Goal: Complete application form: Complete application form

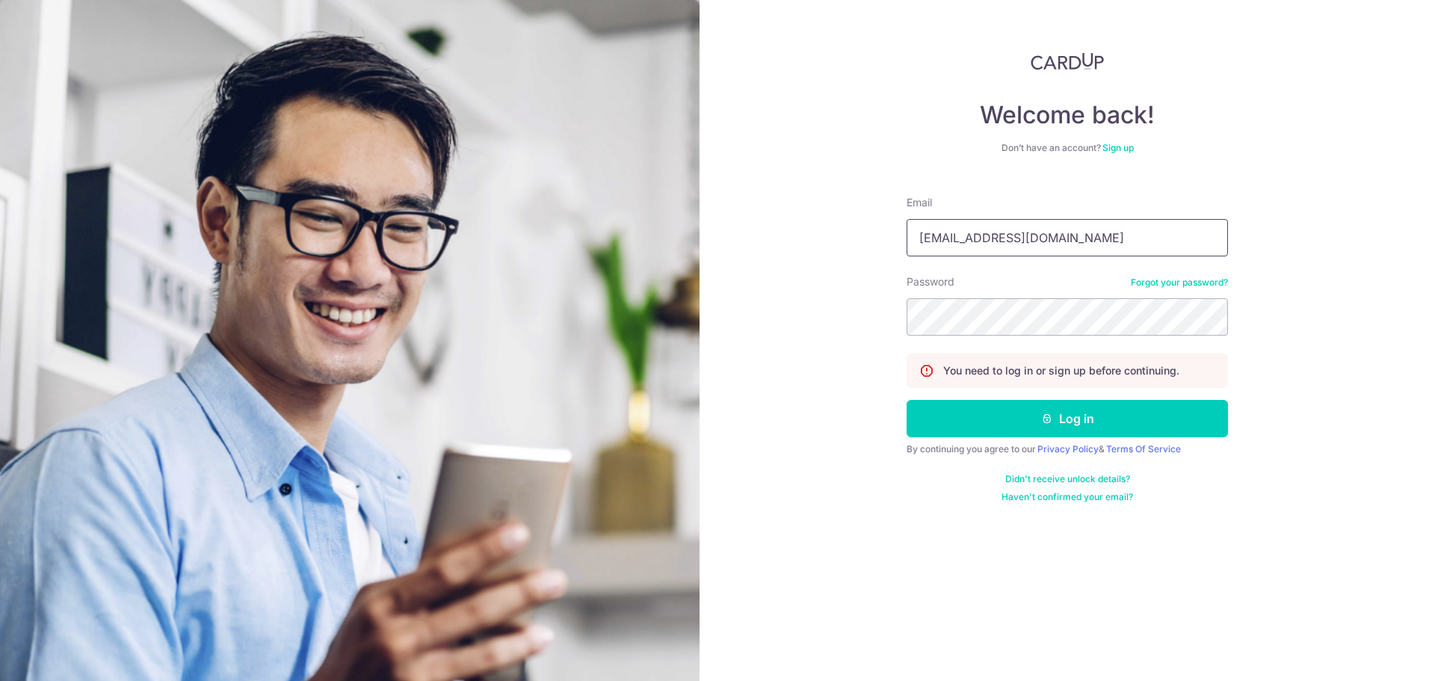
click at [1098, 237] on input "[EMAIL_ADDRESS][DOMAIN_NAME]" at bounding box center [1066, 237] width 321 height 37
click at [1098, 236] on input "[EMAIL_ADDRESS][DOMAIN_NAME]" at bounding box center [1066, 237] width 321 height 37
click at [1098, 235] on input "laizihui95@gmail.com" at bounding box center [1066, 237] width 321 height 37
type input "jarretgohsy@gmail.com"
click at [906, 400] on button "Log in" at bounding box center [1066, 418] width 321 height 37
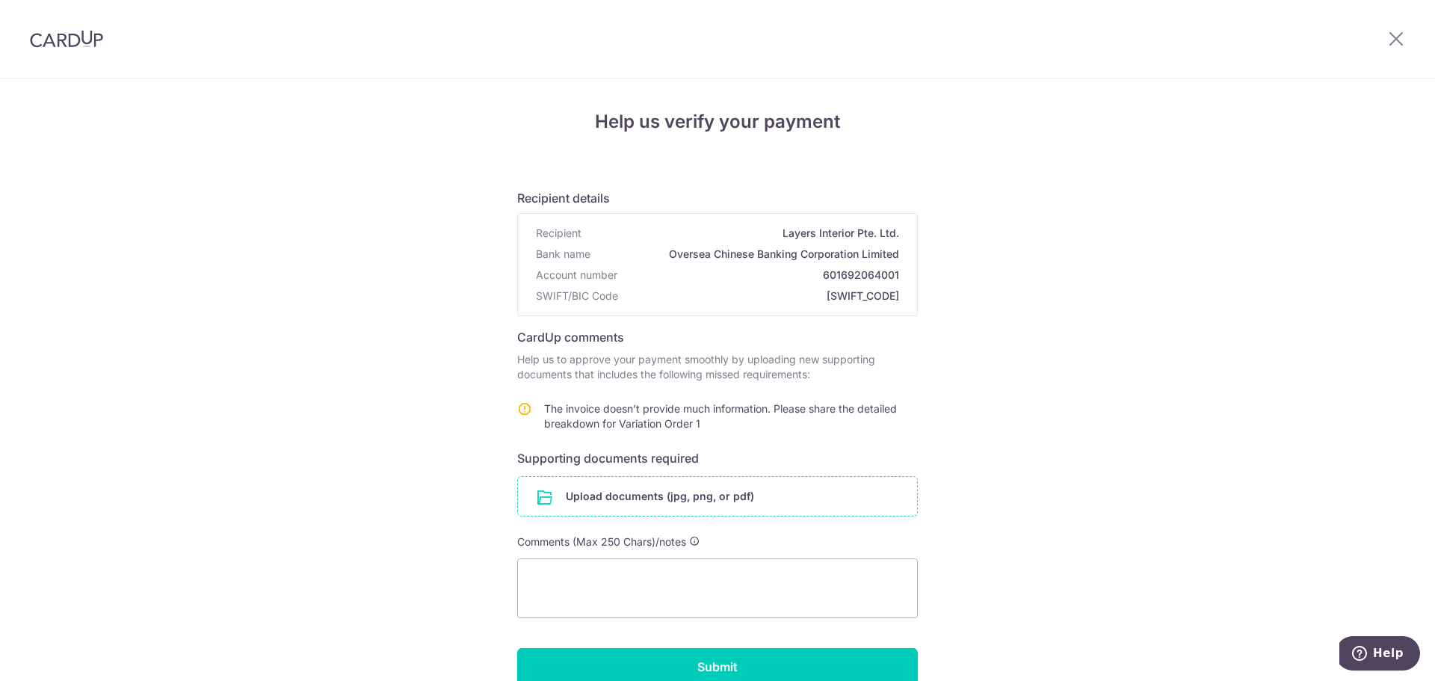
click at [726, 500] on input "file" at bounding box center [717, 496] width 399 height 39
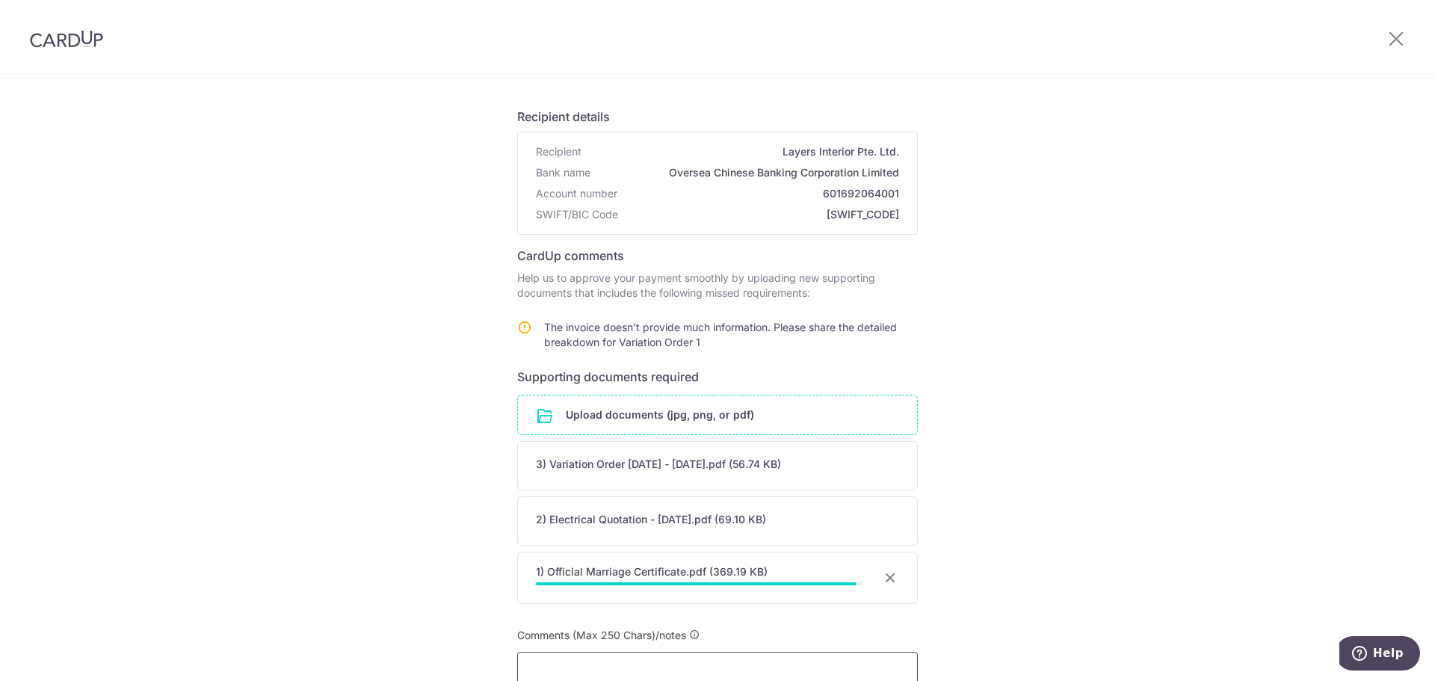
scroll to position [224, 0]
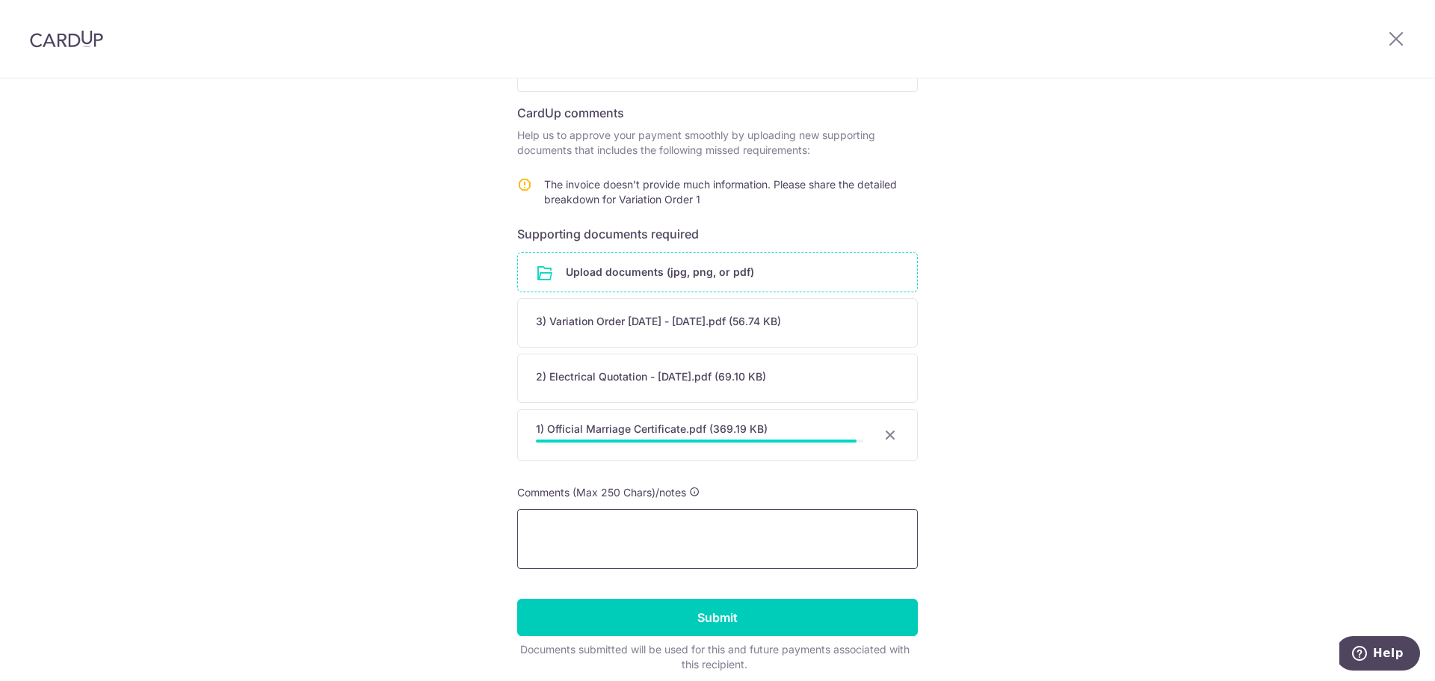
click at [705, 556] on textarea at bounding box center [717, 539] width 401 height 60
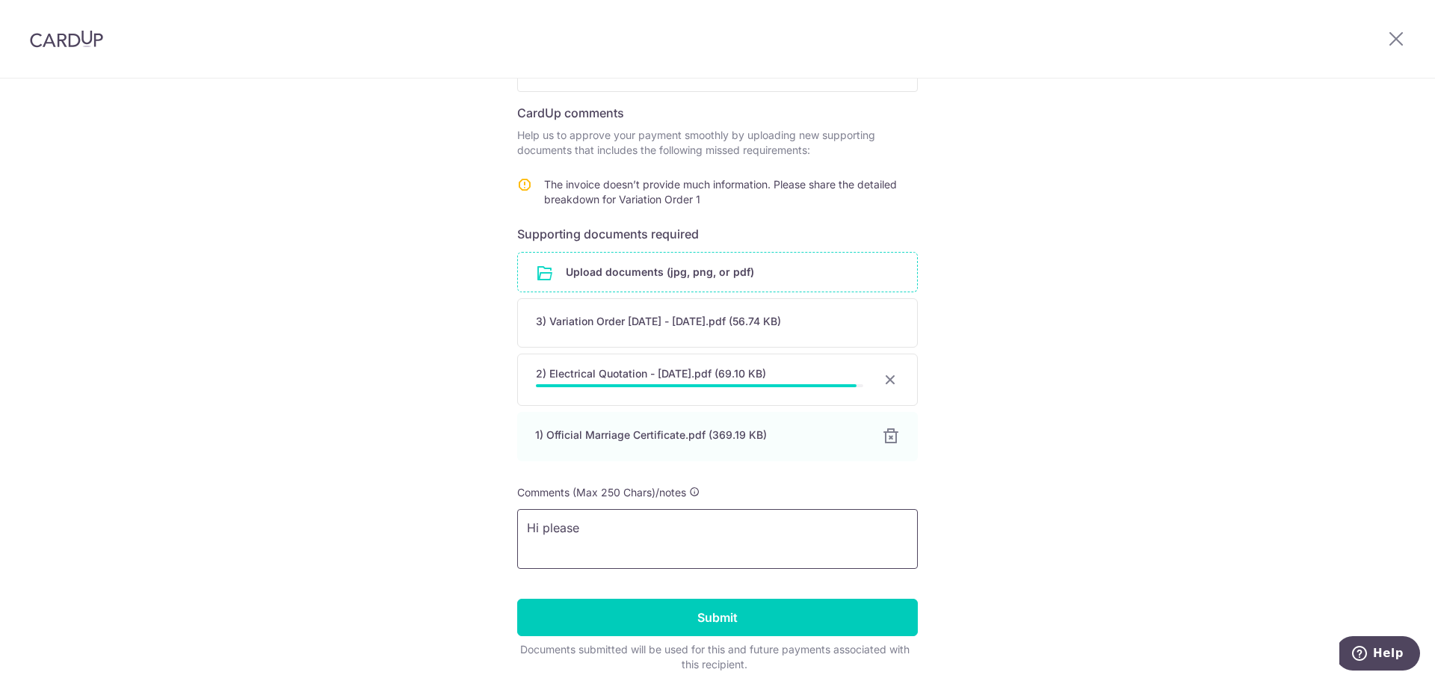
type textarea "Hi please"
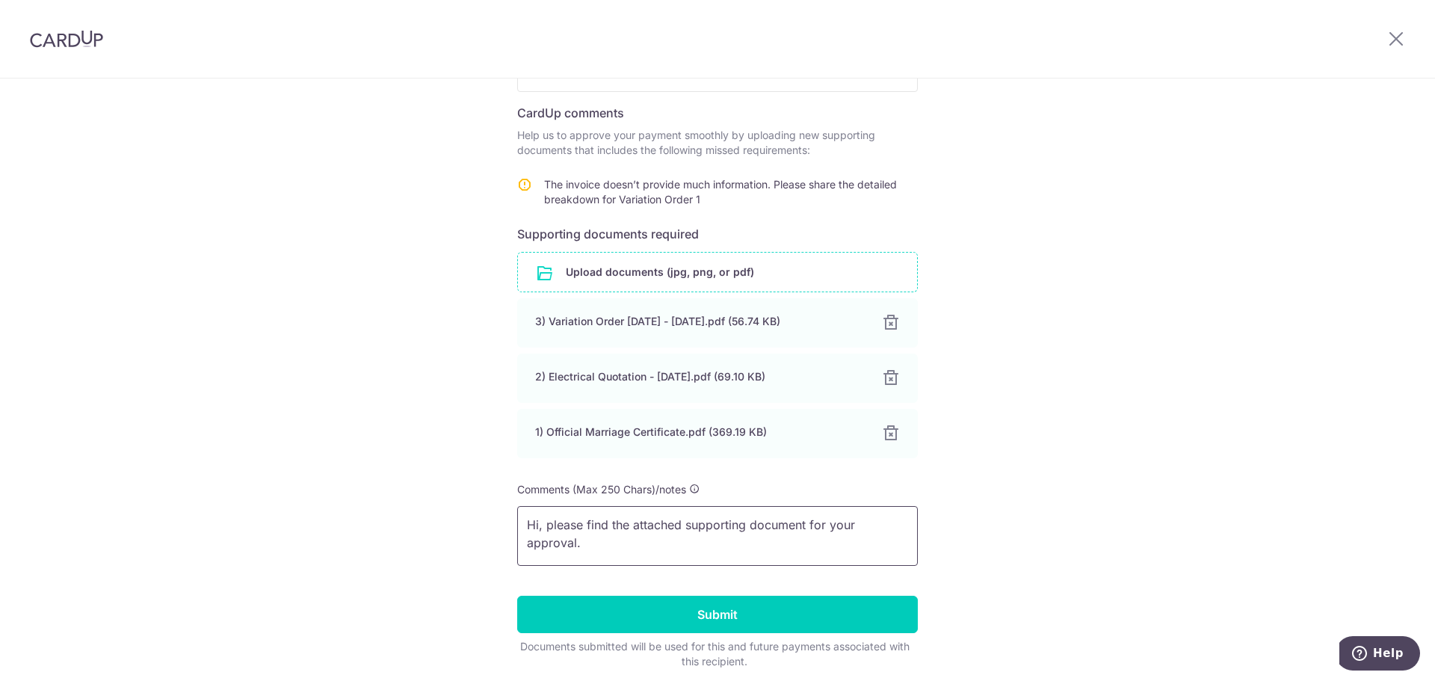
scroll to position [21, 0]
paste textarea "$24,938.63"
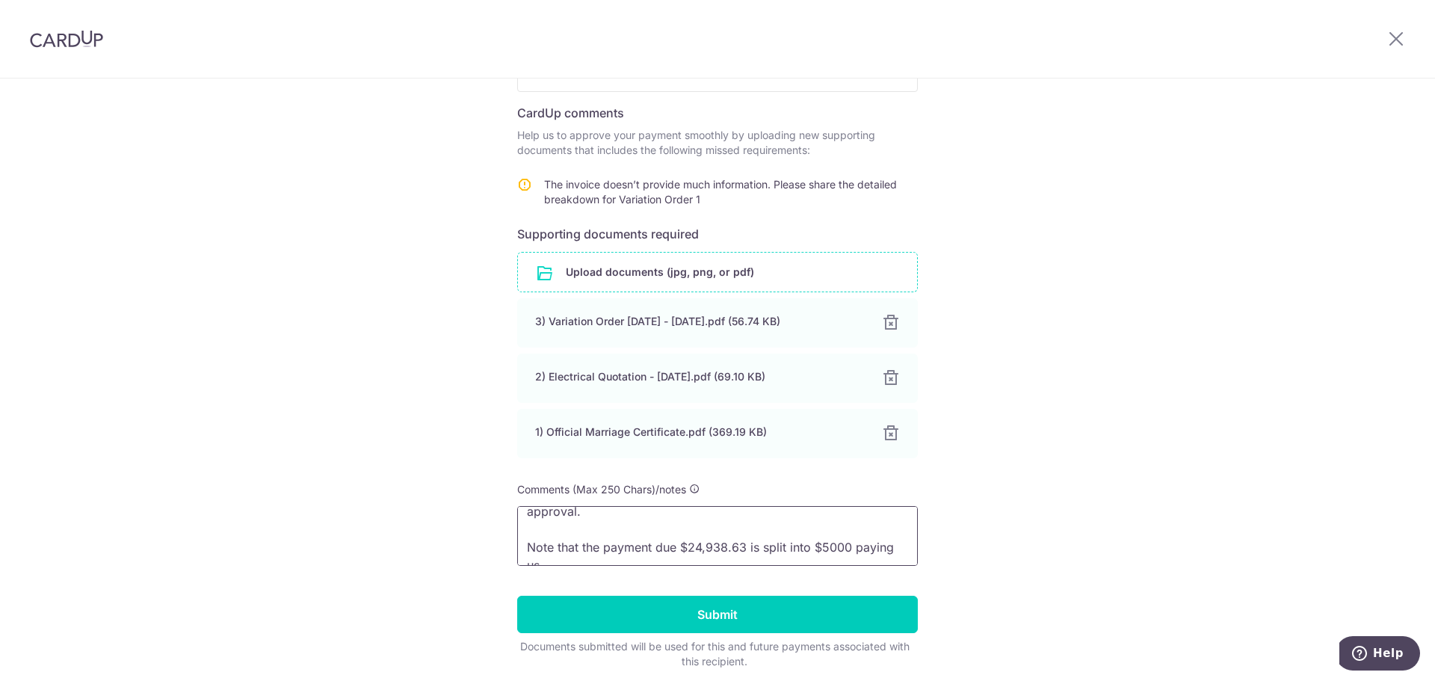
scroll to position [39, 0]
drag, startPoint x: 767, startPoint y: 552, endPoint x: 774, endPoint y: 558, distance: 9.0
click at [768, 552] on textarea "Hi, please find the attached supporting document for your approval. Note that t…" at bounding box center [717, 536] width 401 height 60
paste textarea "19,938.63"
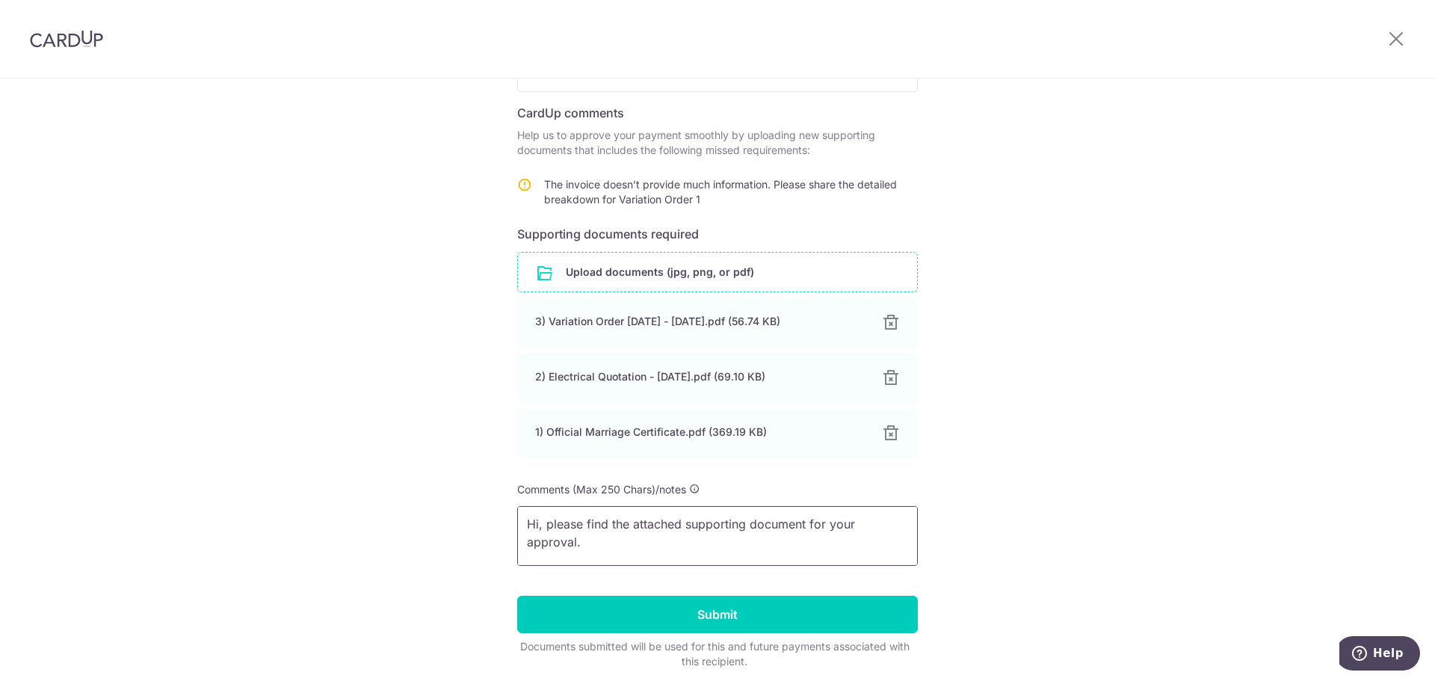
scroll to position [0, 0]
click at [781, 536] on textarea "Hi, please find the attached supporting document for your approval. Note that t…" at bounding box center [717, 536] width 401 height 60
click at [803, 528] on textarea "Hi, please find the attached supporting document for your approval. Note that t…" at bounding box center [717, 536] width 401 height 60
click at [744, 548] on textarea "Hi, please find the attached supporting documents for your approval. Note that …" at bounding box center [717, 536] width 401 height 60
click at [841, 539] on textarea "Hi, please find the attached supporting documents for your approval. Note that …" at bounding box center [717, 536] width 401 height 60
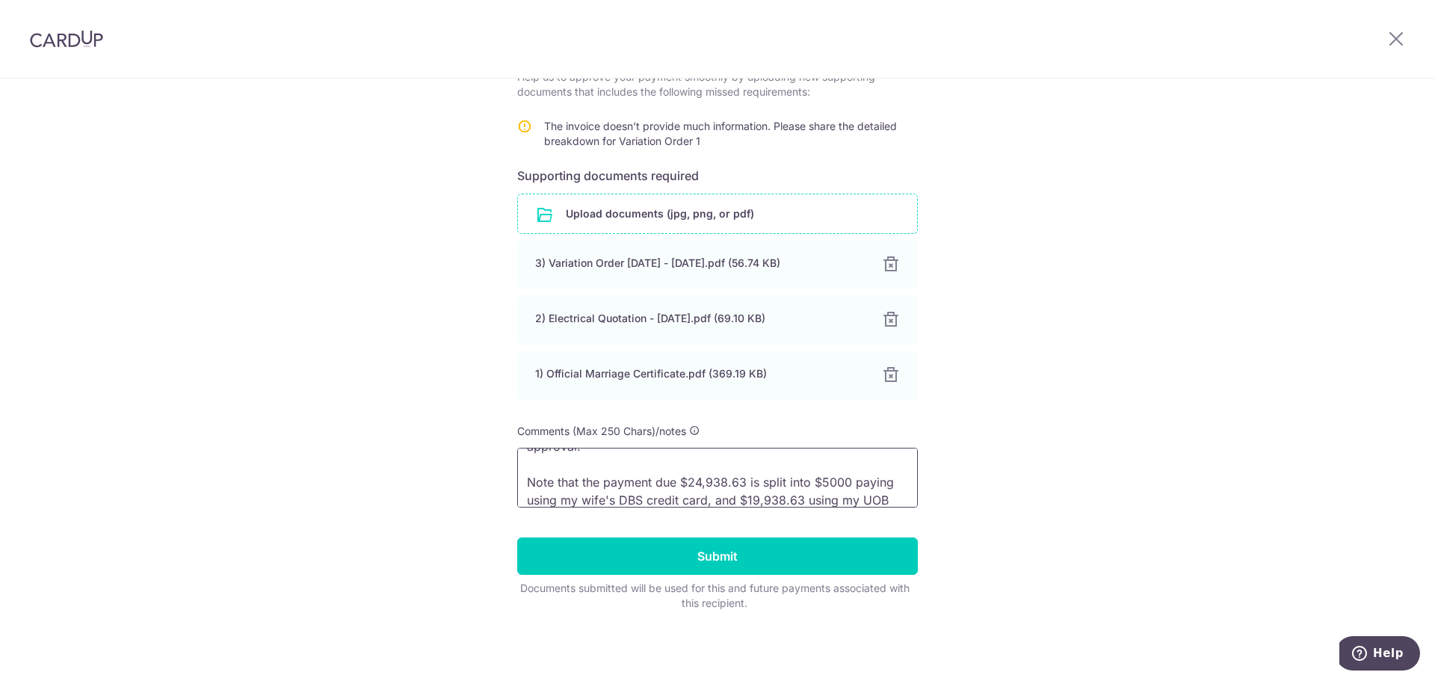
scroll to position [58, 0]
click at [756, 462] on textarea "Hi, please find the attached supporting documents for your approval. Note that …" at bounding box center [717, 478] width 401 height 60
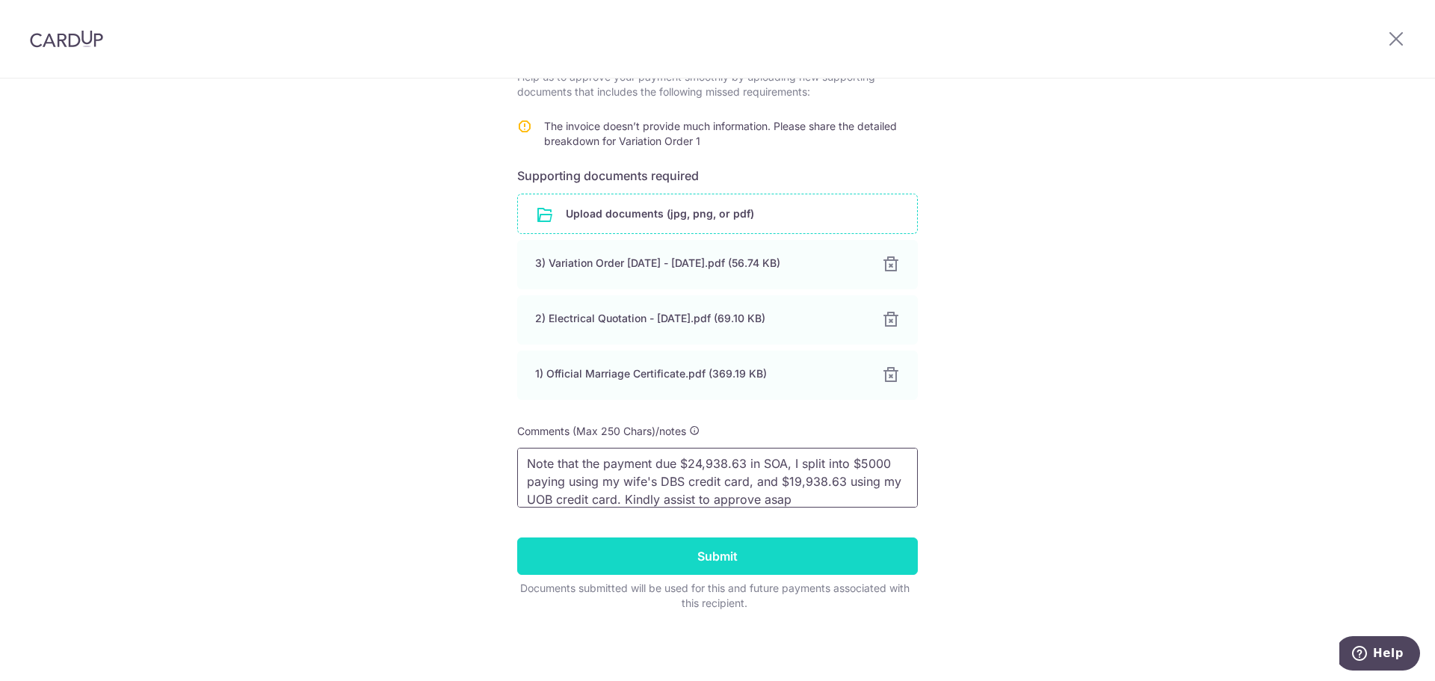
type textarea "Hi, please find the attached supporting documents for your approval. Note that …"
click at [838, 559] on input "Submit" at bounding box center [717, 555] width 401 height 37
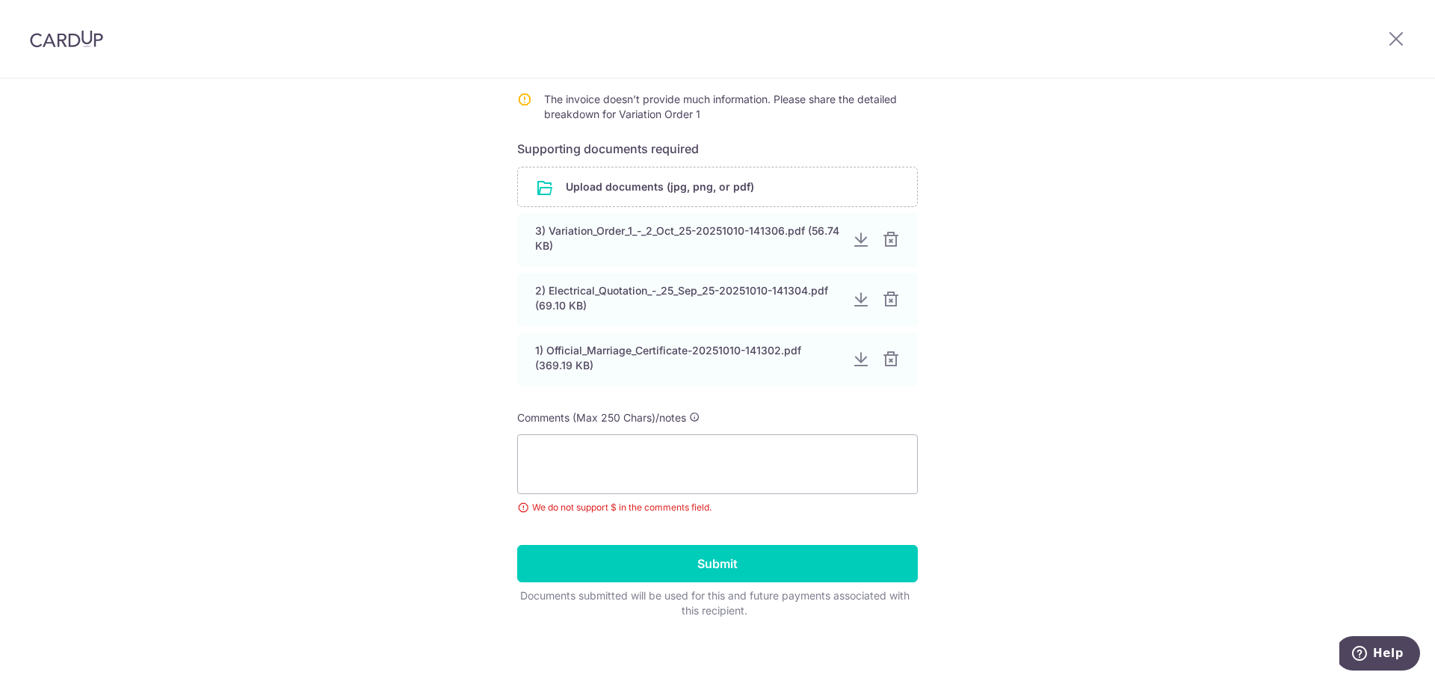
scroll to position [317, 0]
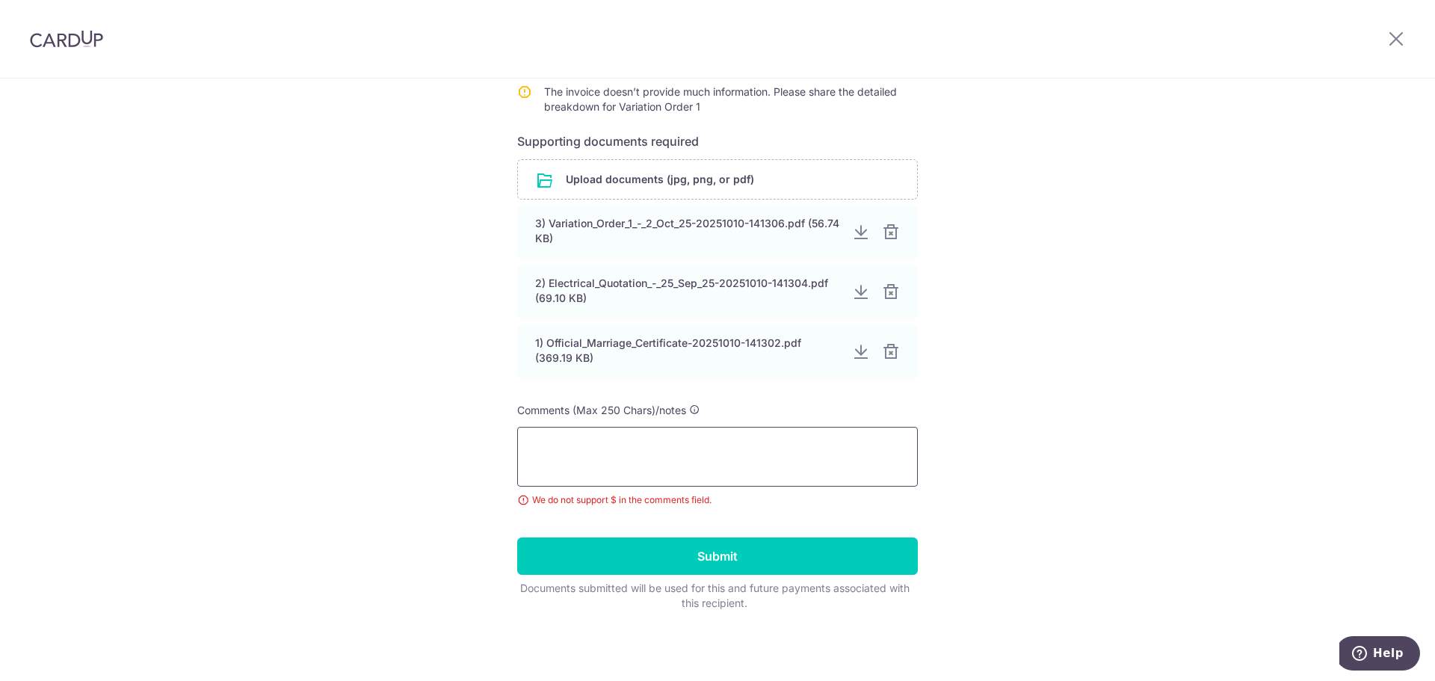
click at [751, 442] on textarea at bounding box center [717, 457] width 401 height 60
paste textarea "19,938.63"
type textarea "19,938.63"
click at [690, 449] on textarea at bounding box center [717, 457] width 401 height 60
click at [651, 453] on textarea at bounding box center [717, 457] width 401 height 60
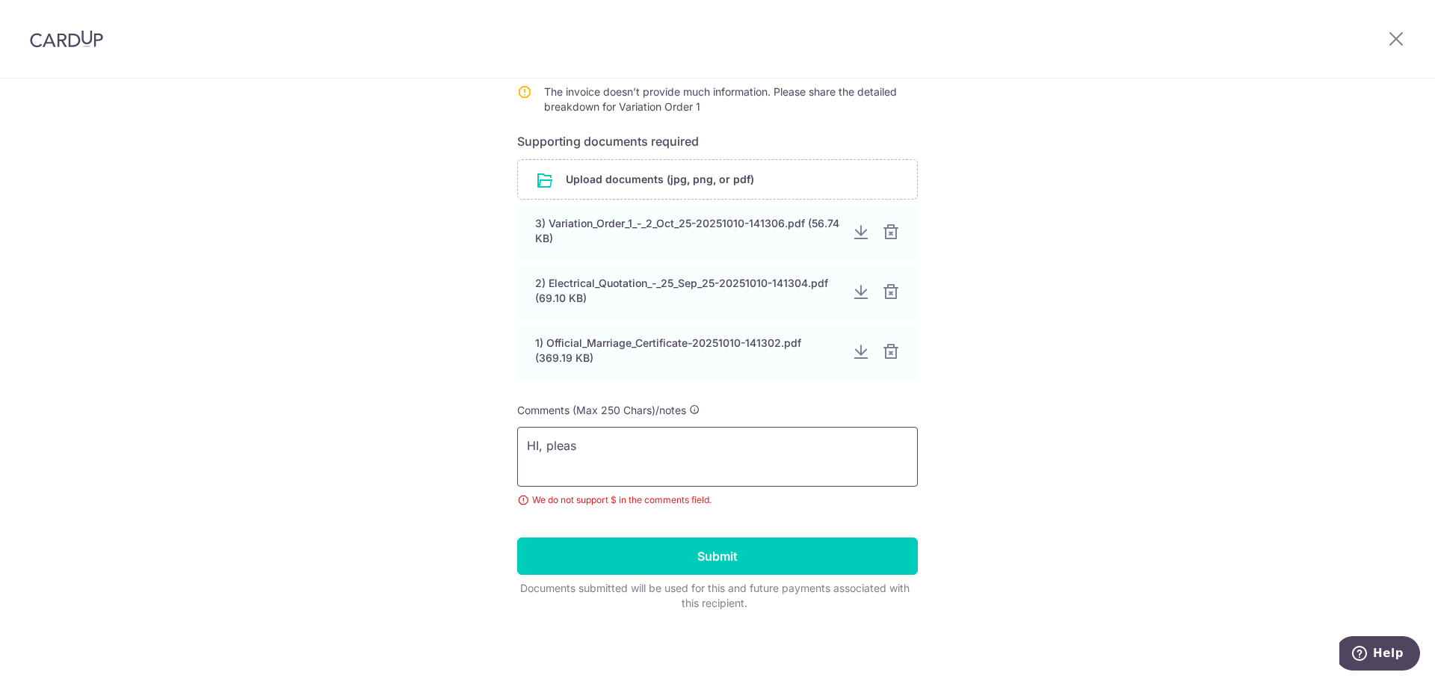
type textarea "HI, please"
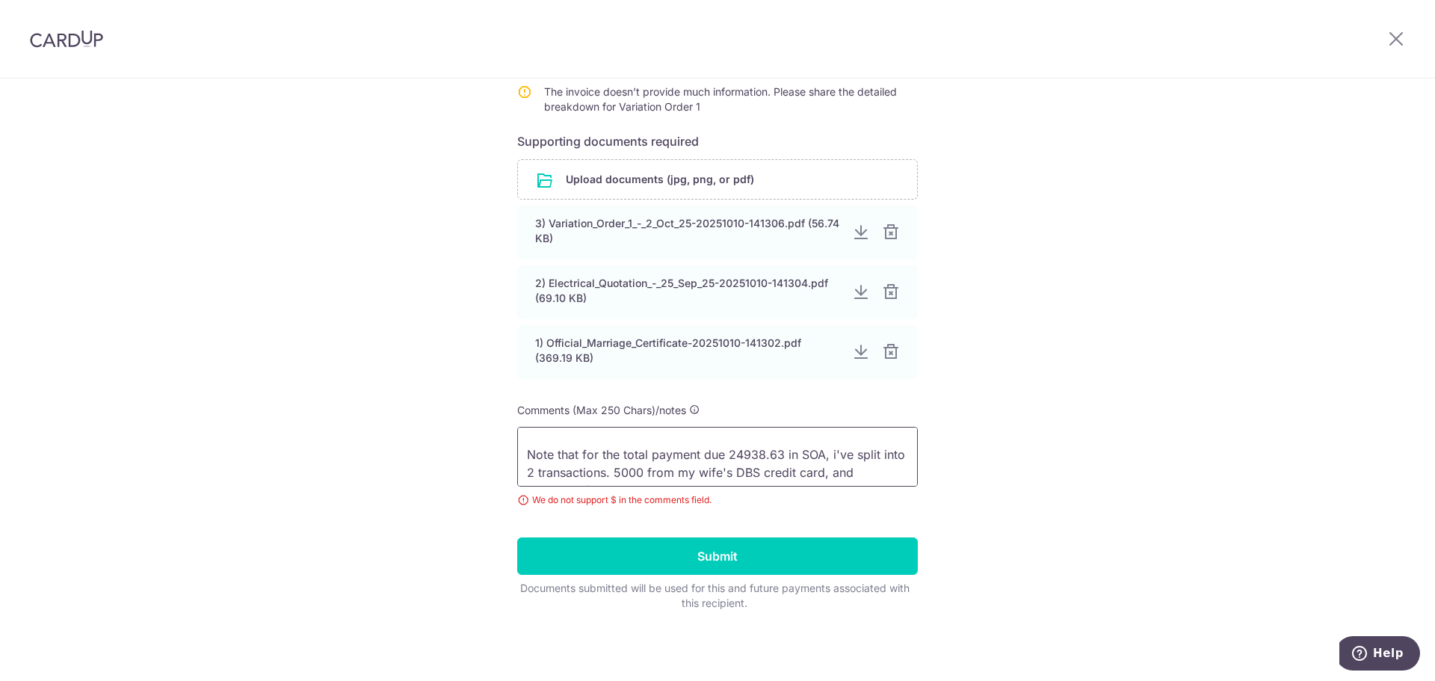
scroll to position [0, 0]
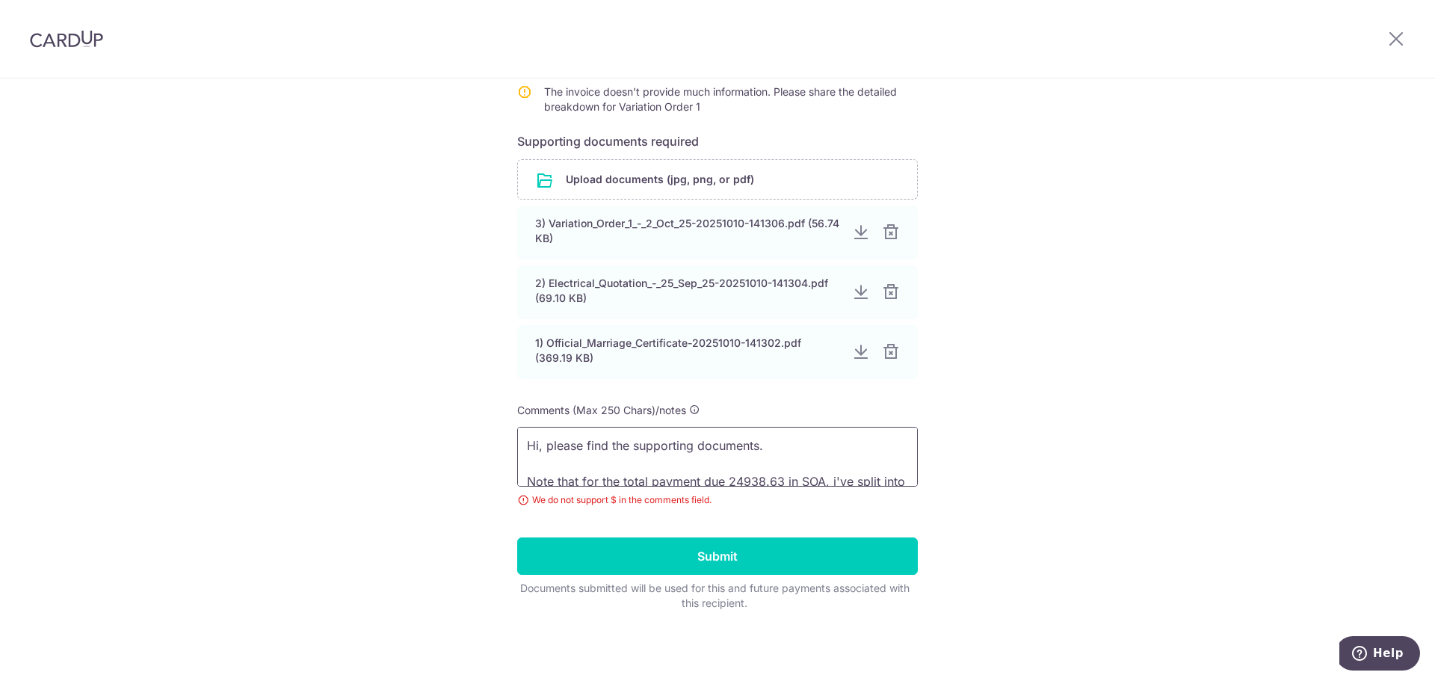
click at [777, 460] on textarea "Hi, please find the supporting documents. Note that for the total payment due 2…" at bounding box center [717, 457] width 401 height 60
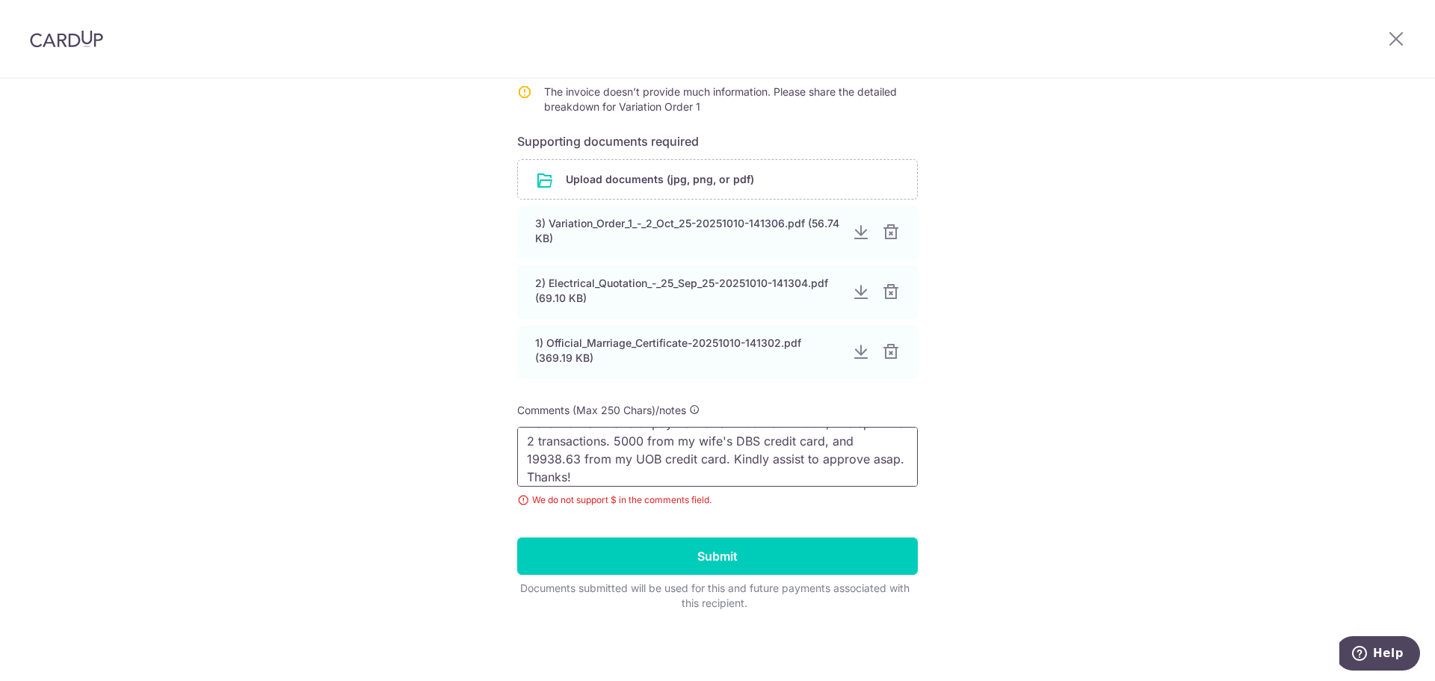
click at [824, 438] on textarea "Hi, please find the supporting documents. Note that for the total payment due 2…" at bounding box center [717, 457] width 401 height 60
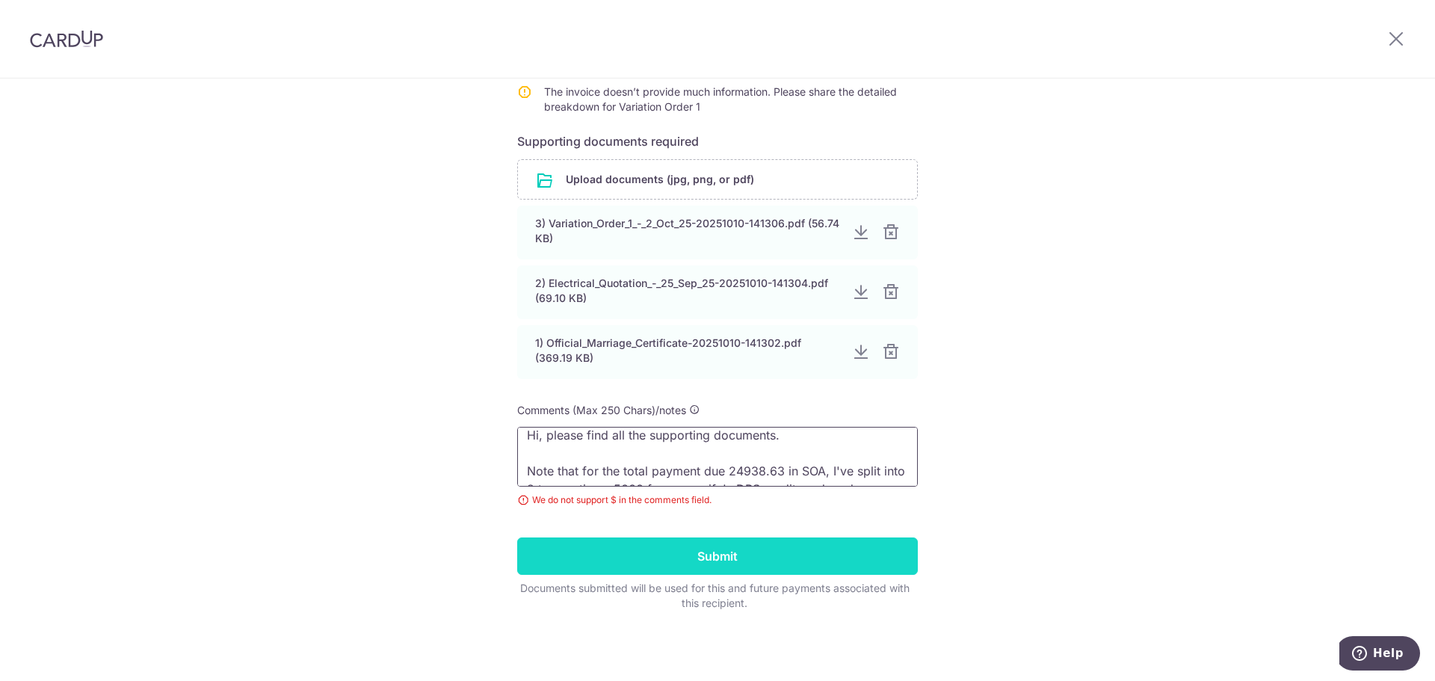
type textarea "Hi, please find all the supporting documents. Note that for the total payment d…"
click at [789, 556] on input "Submit" at bounding box center [717, 555] width 401 height 37
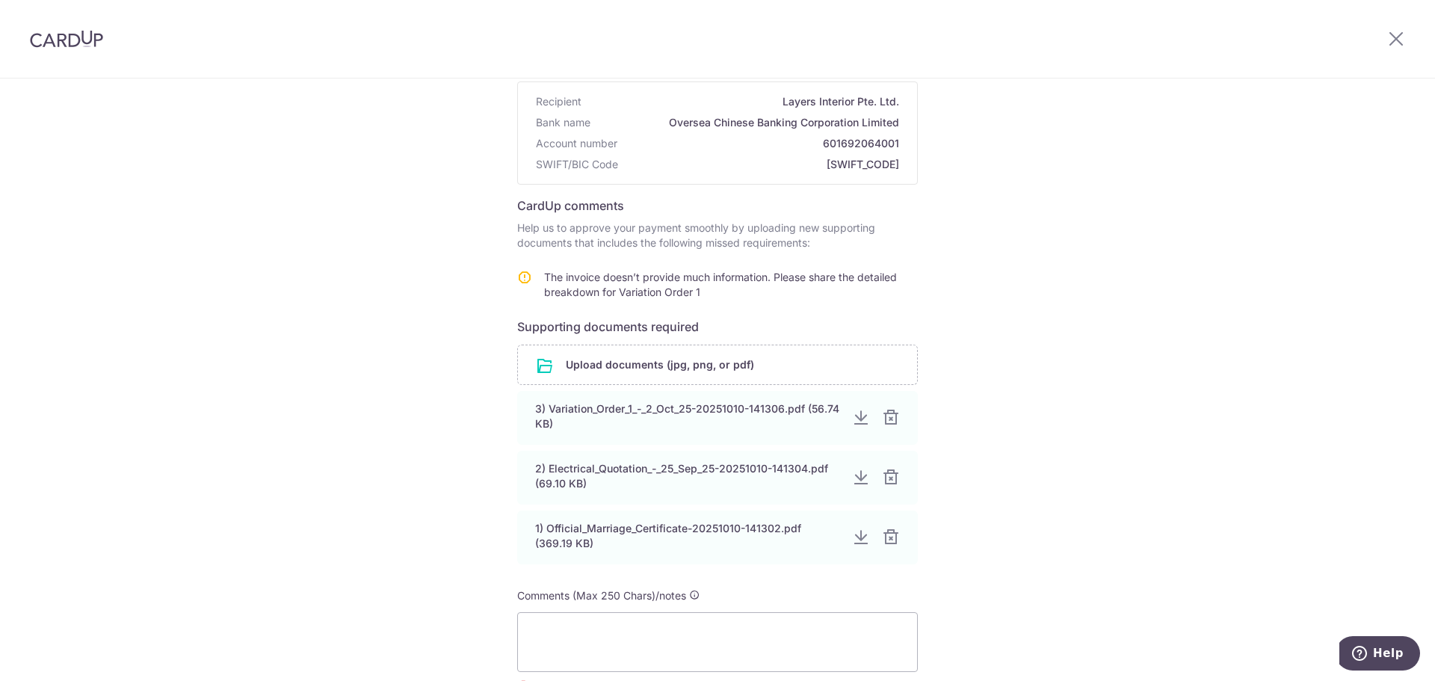
scroll to position [281, 0]
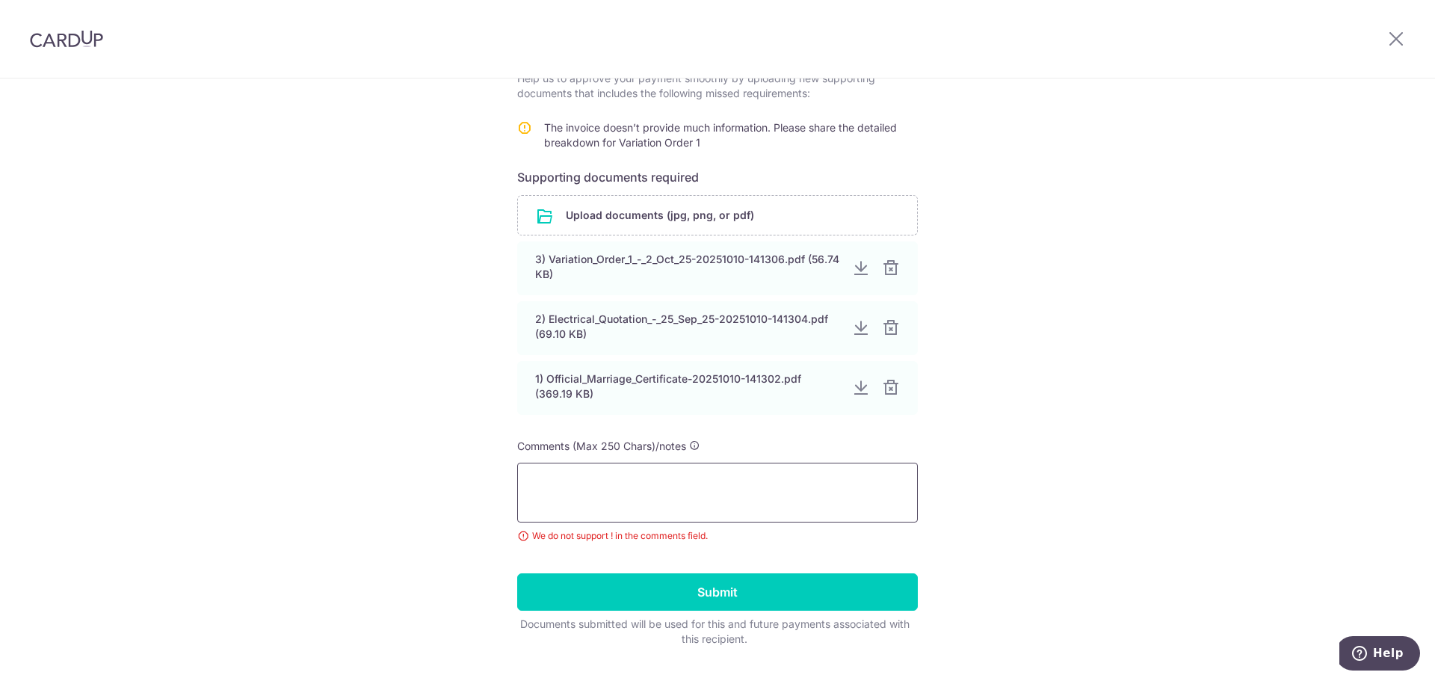
click at [838, 481] on textarea at bounding box center [717, 493] width 401 height 60
paste textarea "Hi, please find all the supporting documents. Note that for the total payment d…"
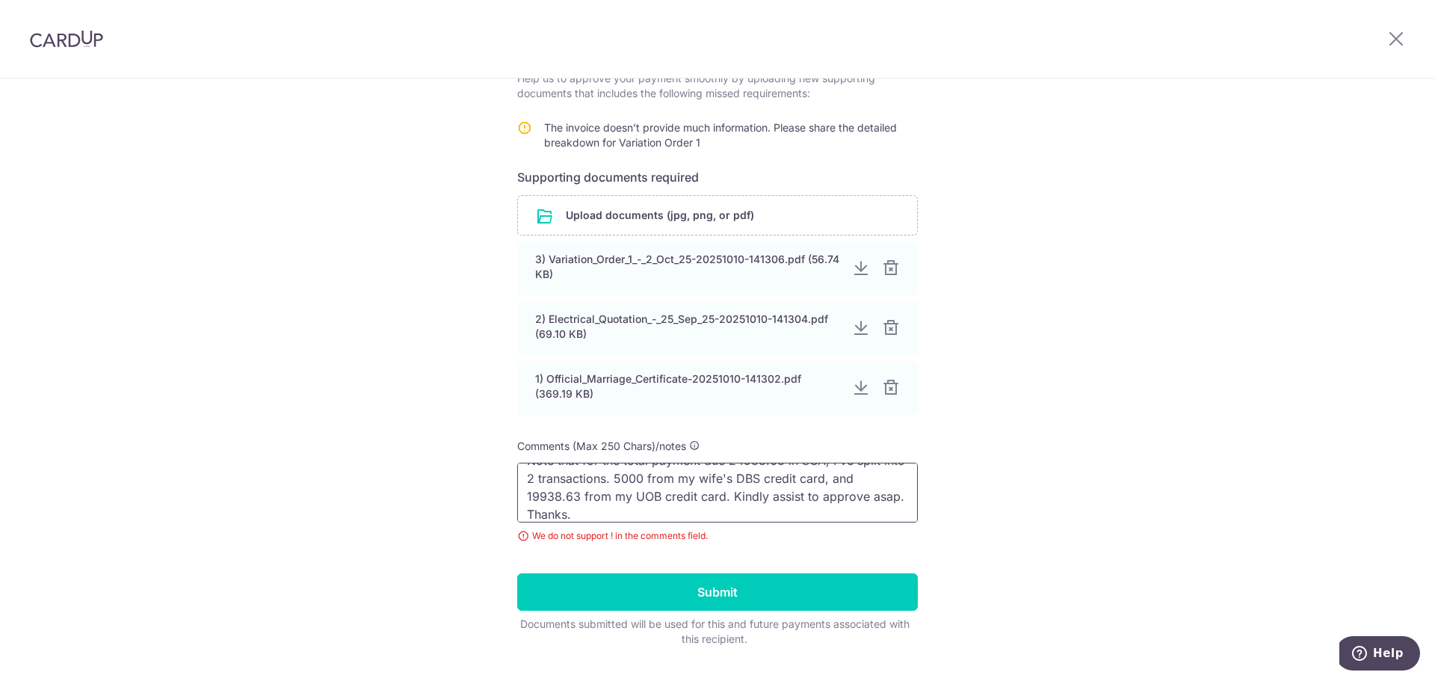
scroll to position [0, 0]
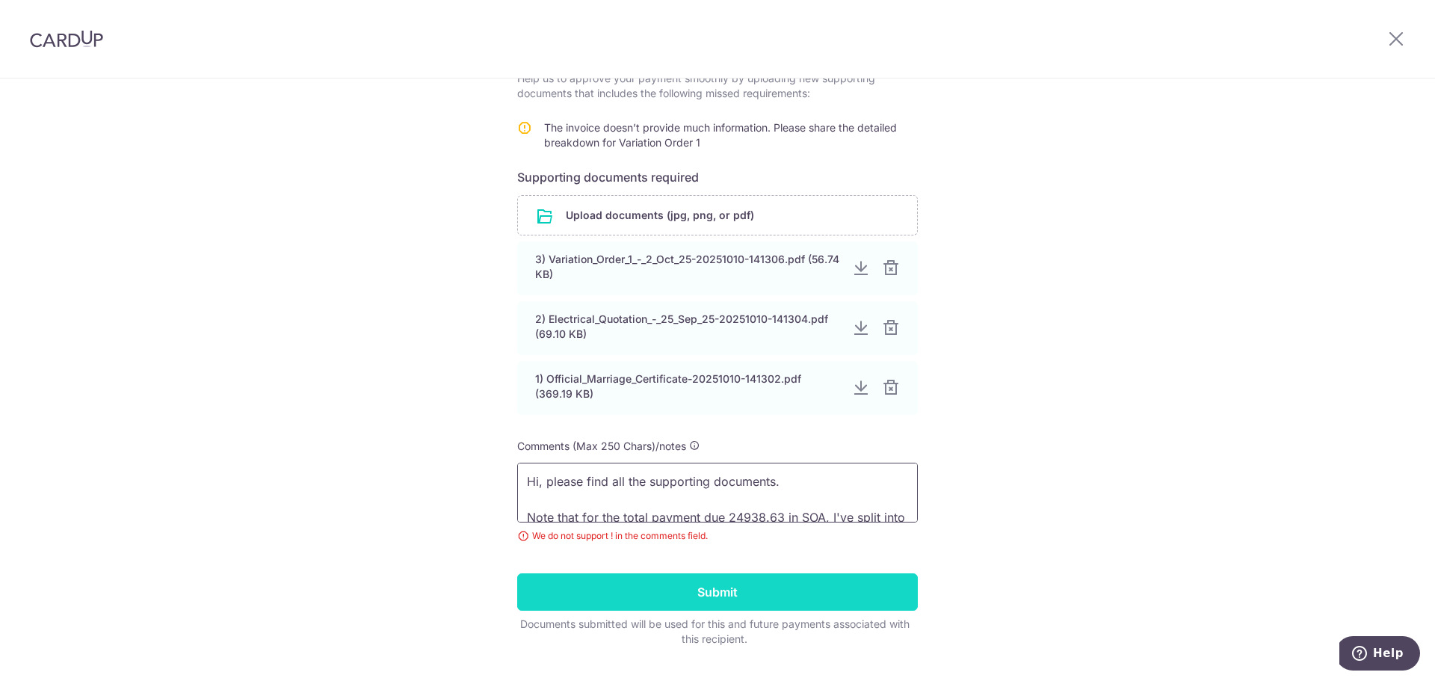
type textarea "Hi, please find all the supporting documents. Note that for the total payment d…"
click at [829, 589] on input "Submit" at bounding box center [717, 591] width 401 height 37
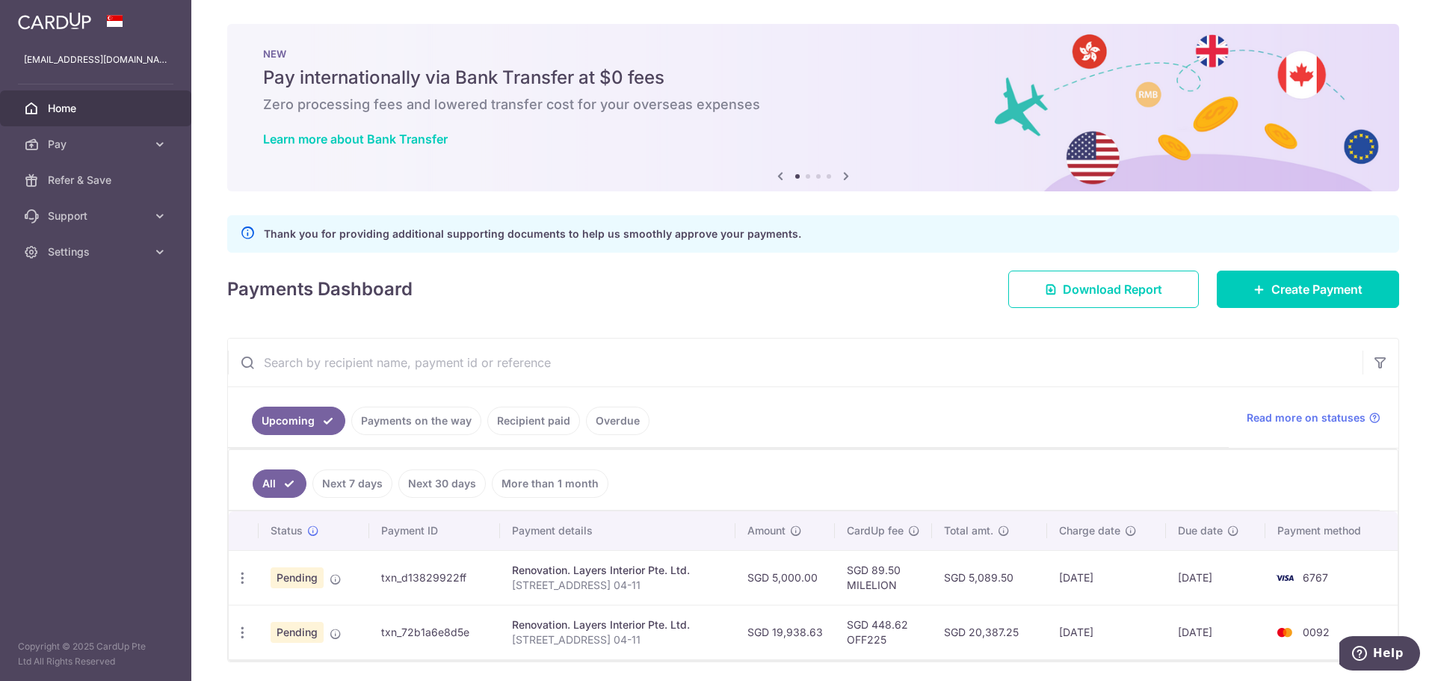
click at [490, 254] on div "× Pause Schedule Pause all future payments in this series Pause just this one p…" at bounding box center [812, 340] width 1243 height 681
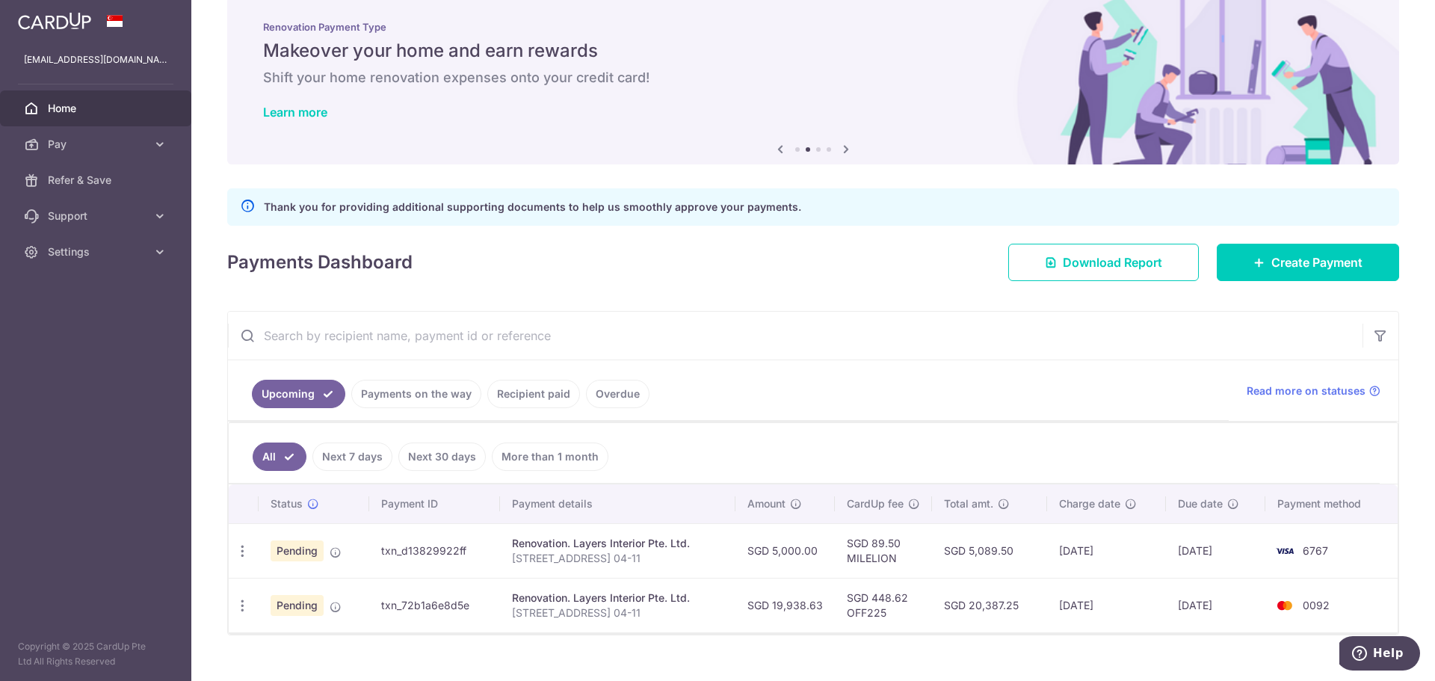
scroll to position [52, 0]
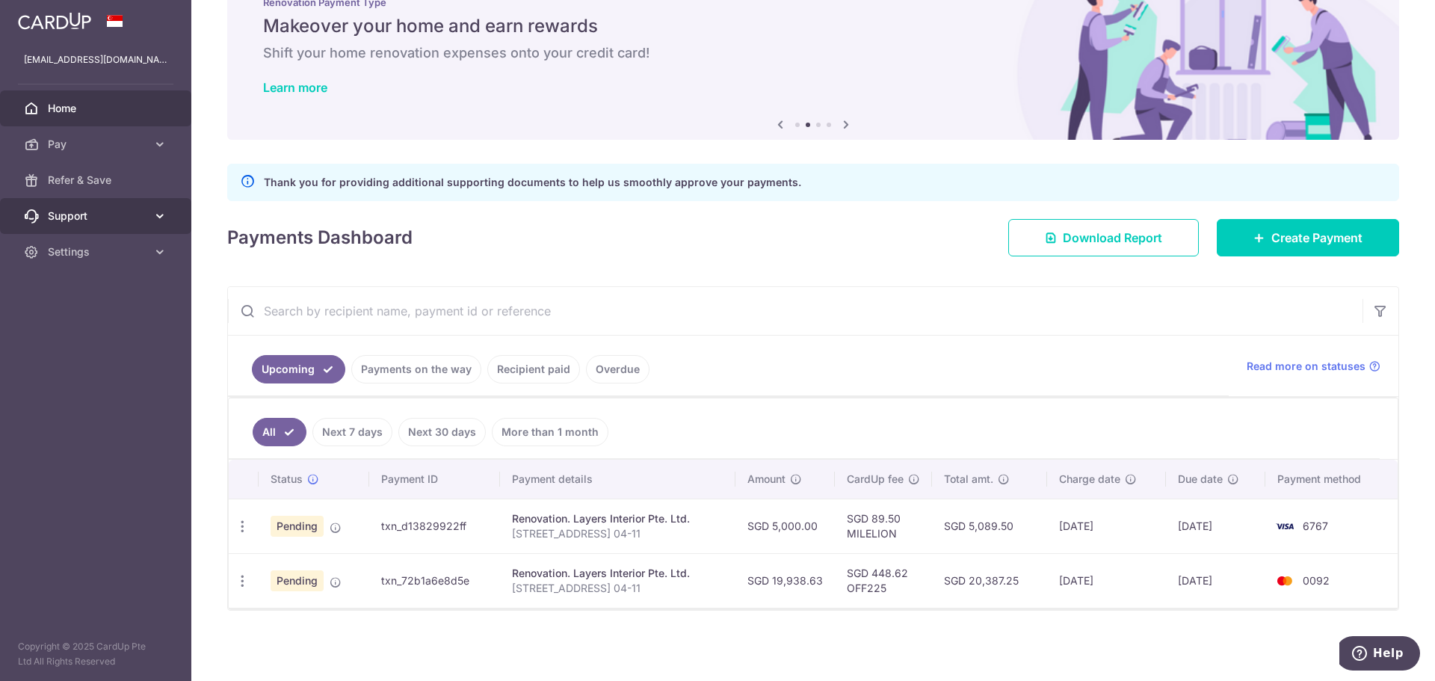
click at [89, 217] on span "Support" at bounding box center [97, 215] width 99 height 15
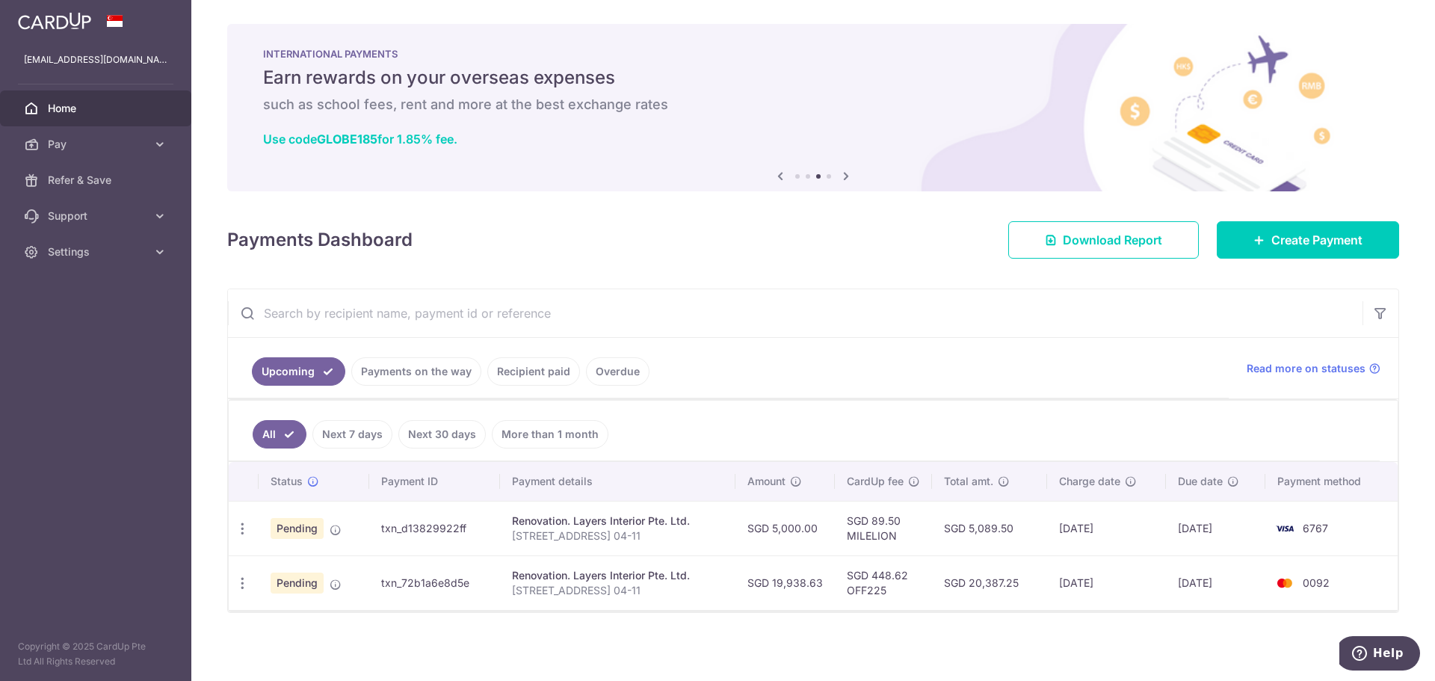
click at [106, 117] on link "Home" at bounding box center [95, 108] width 191 height 36
